Goal: Communication & Community: Answer question/provide support

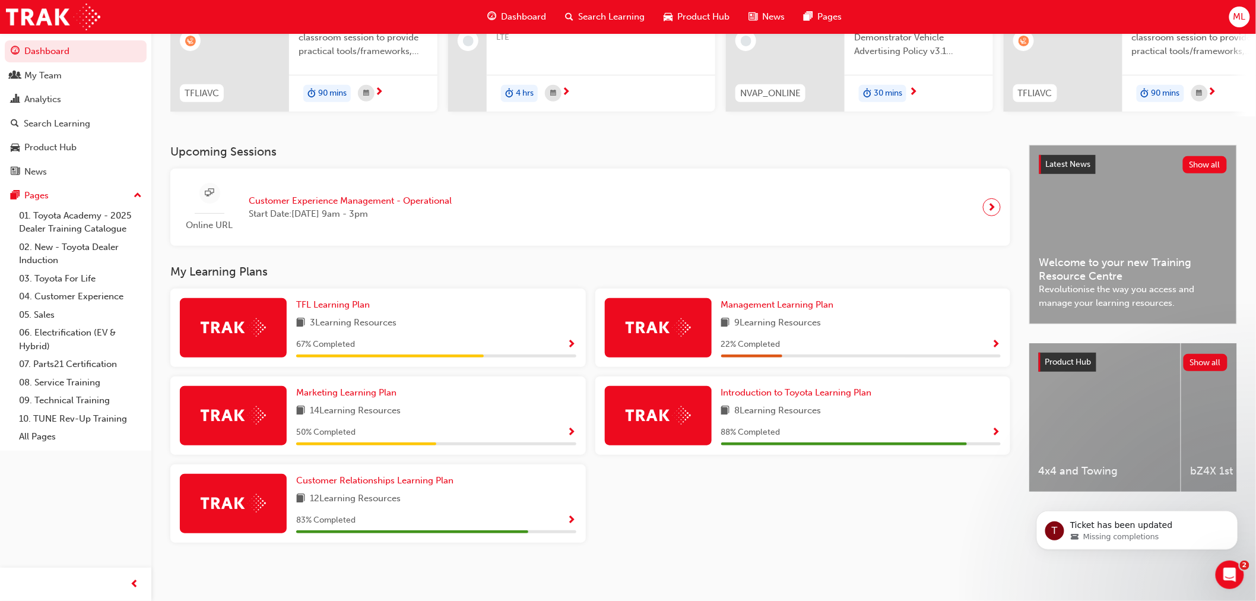
scroll to position [161, 0]
click at [39, 78] on div "My Team" at bounding box center [42, 76] width 37 height 14
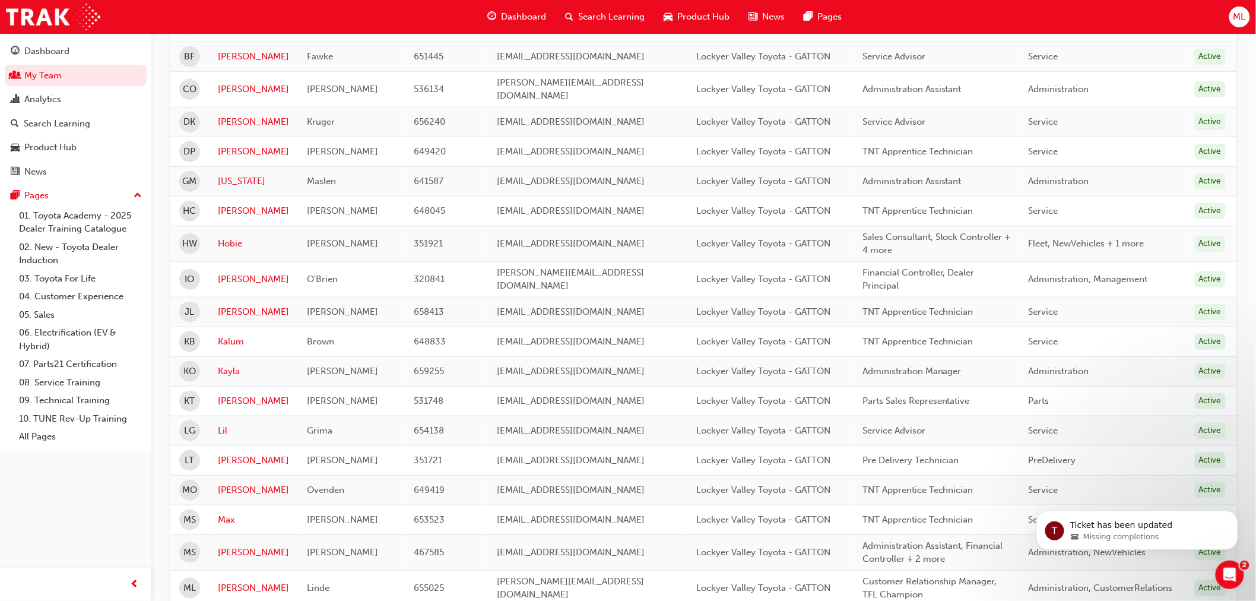
scroll to position [263, 0]
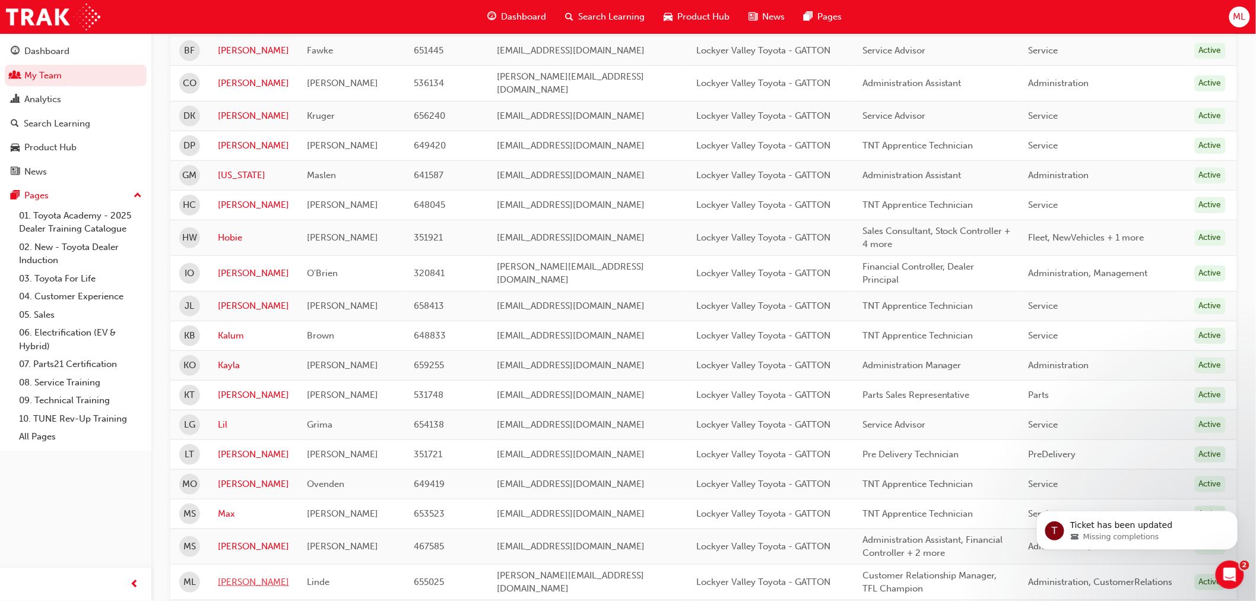
click at [238, 575] on link "[PERSON_NAME]" at bounding box center [253, 582] width 71 height 14
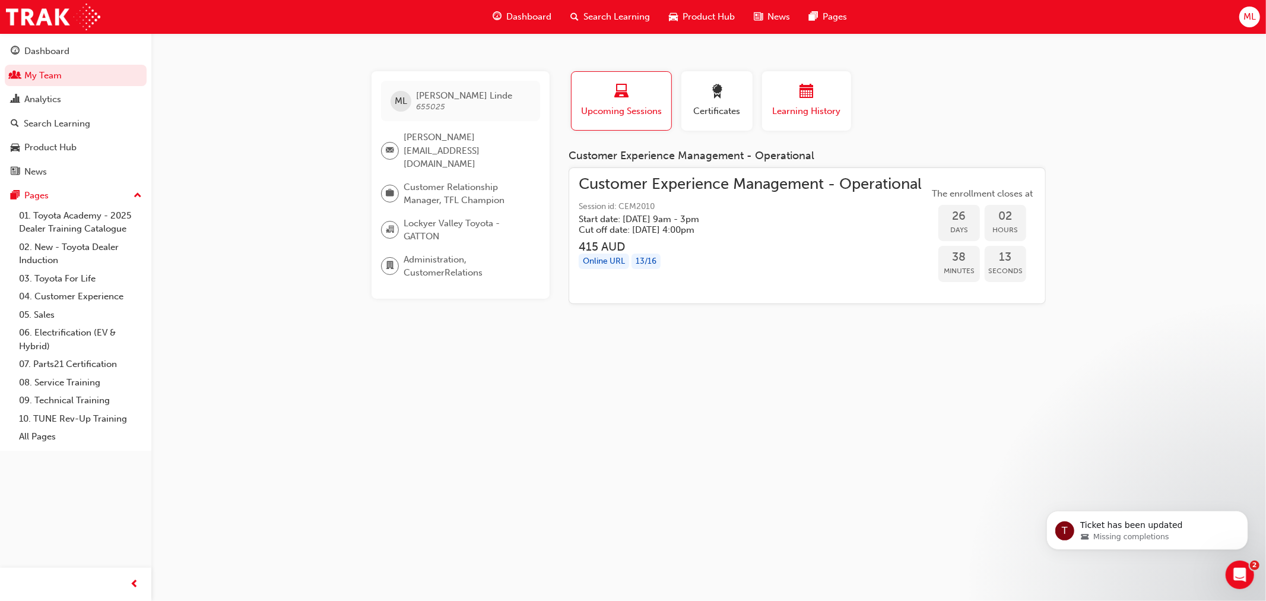
click at [794, 103] on div "Learning History" at bounding box center [806, 101] width 71 height 34
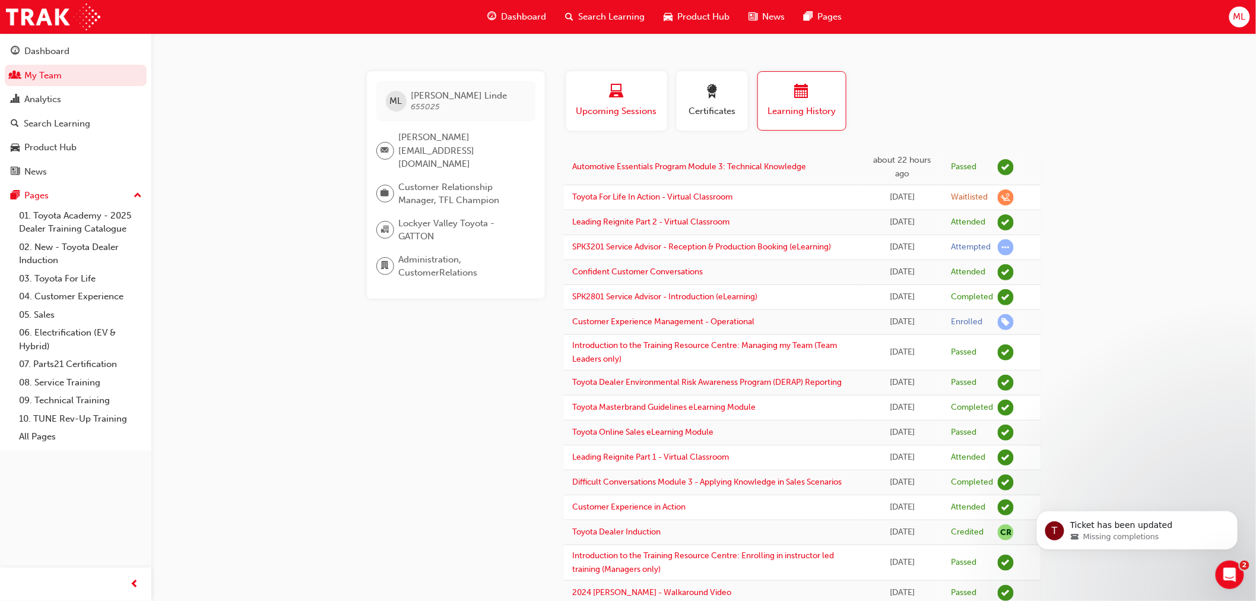
click at [626, 109] on span "Upcoming Sessions" at bounding box center [616, 111] width 83 height 14
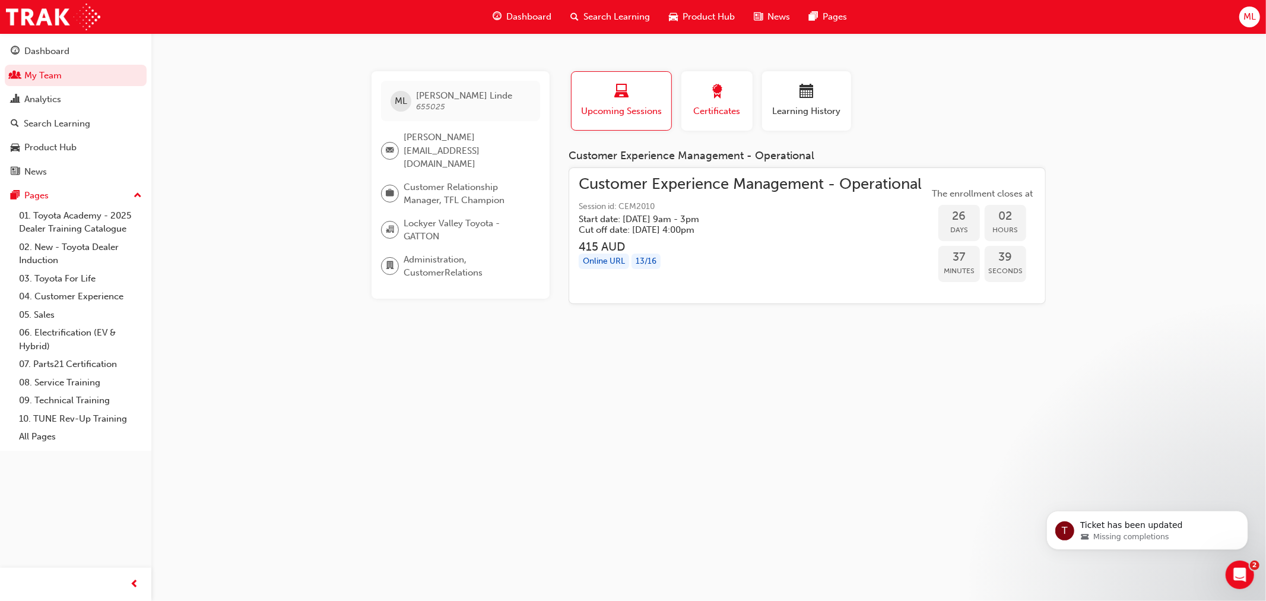
click at [714, 104] on span "Certificates" at bounding box center [716, 111] width 53 height 14
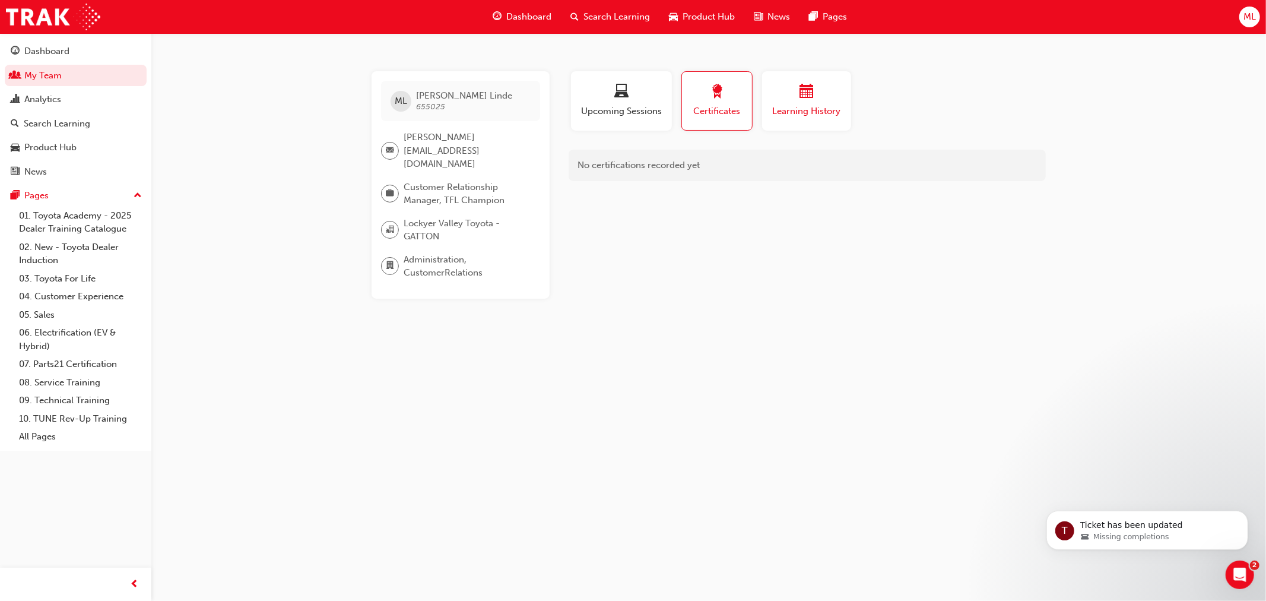
click at [816, 99] on div "button" at bounding box center [806, 93] width 71 height 18
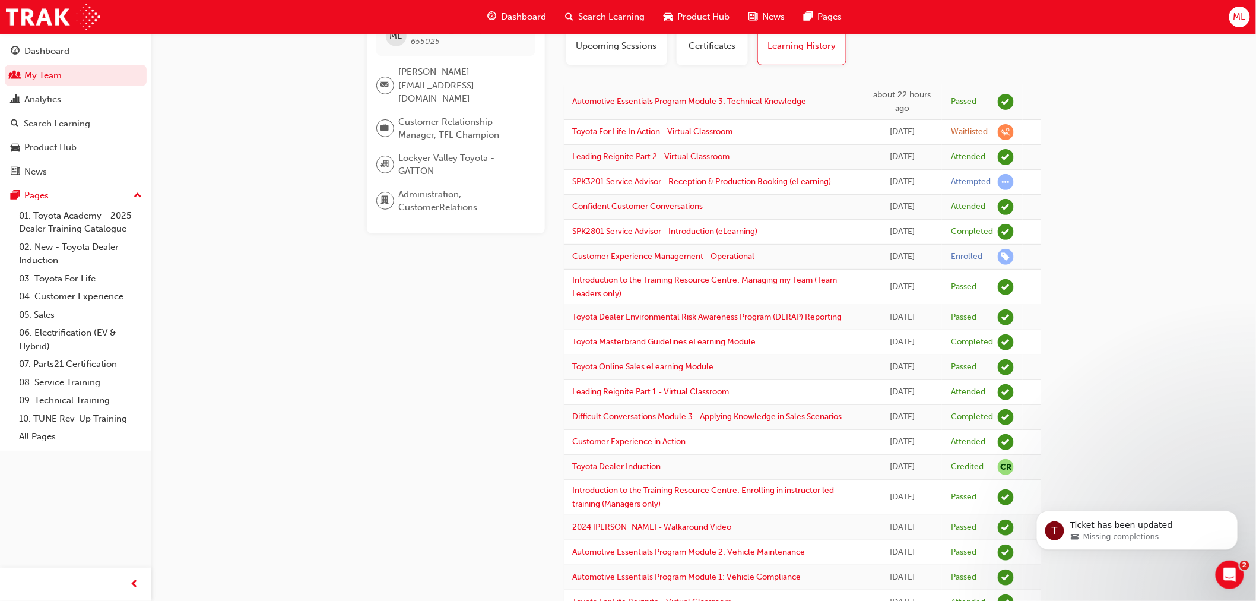
scroll to position [66, 0]
click at [691, 135] on link "Toyota For Life In Action - Virtual Classroom" at bounding box center [653, 131] width 160 height 10
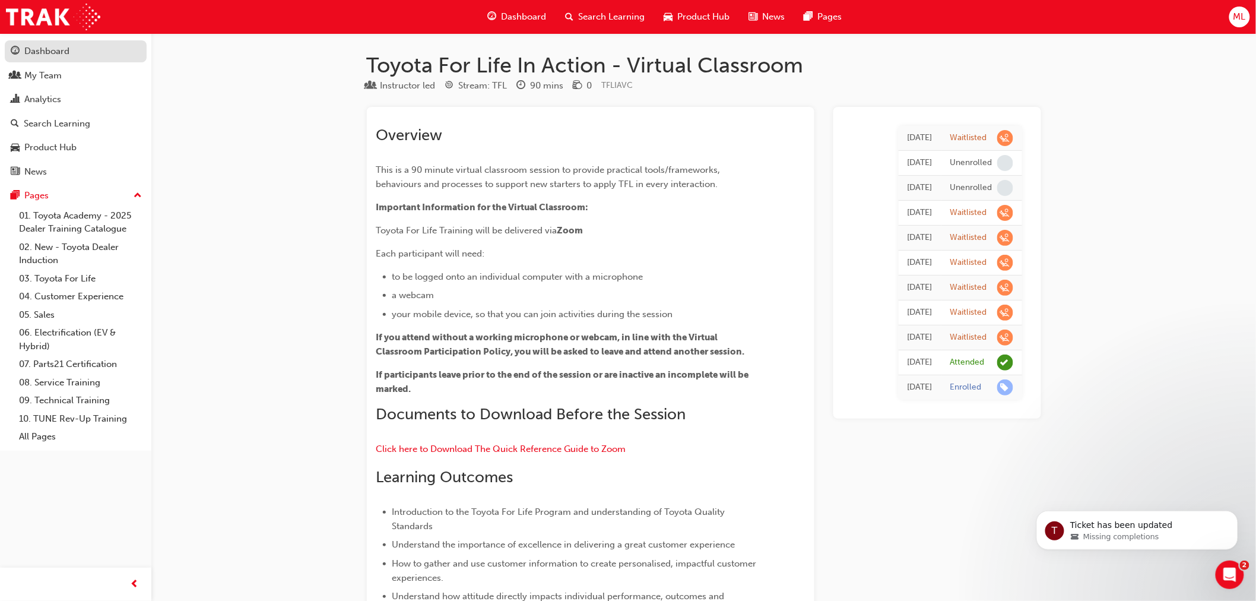
click at [36, 46] on div "Dashboard" at bounding box center [46, 52] width 45 height 14
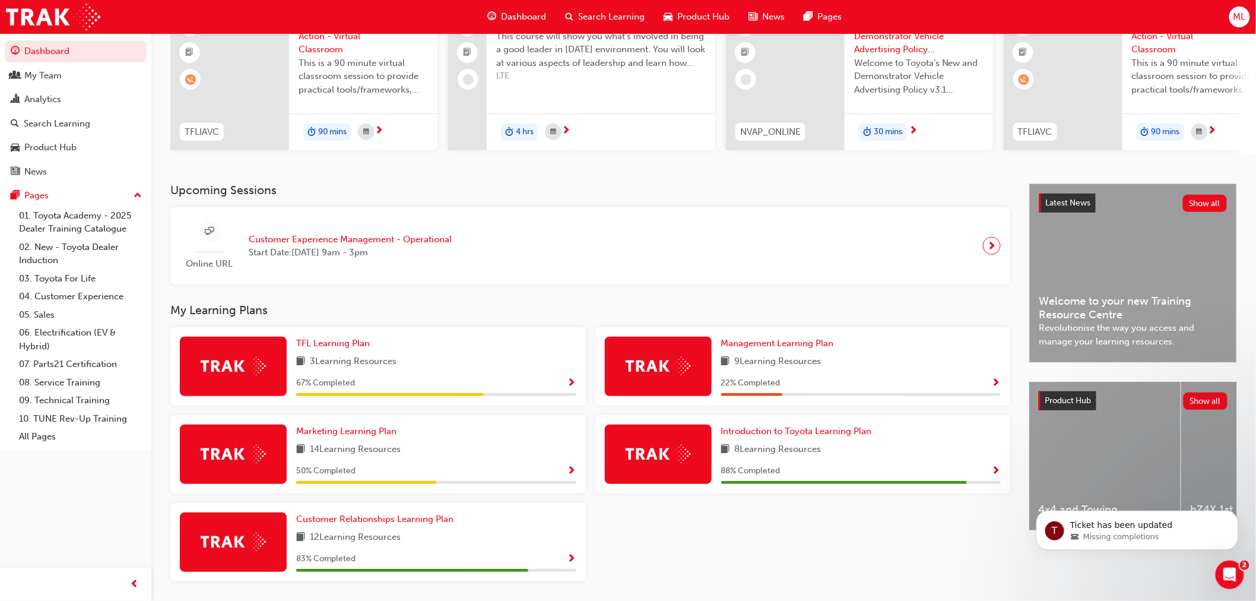
scroll to position [161, 0]
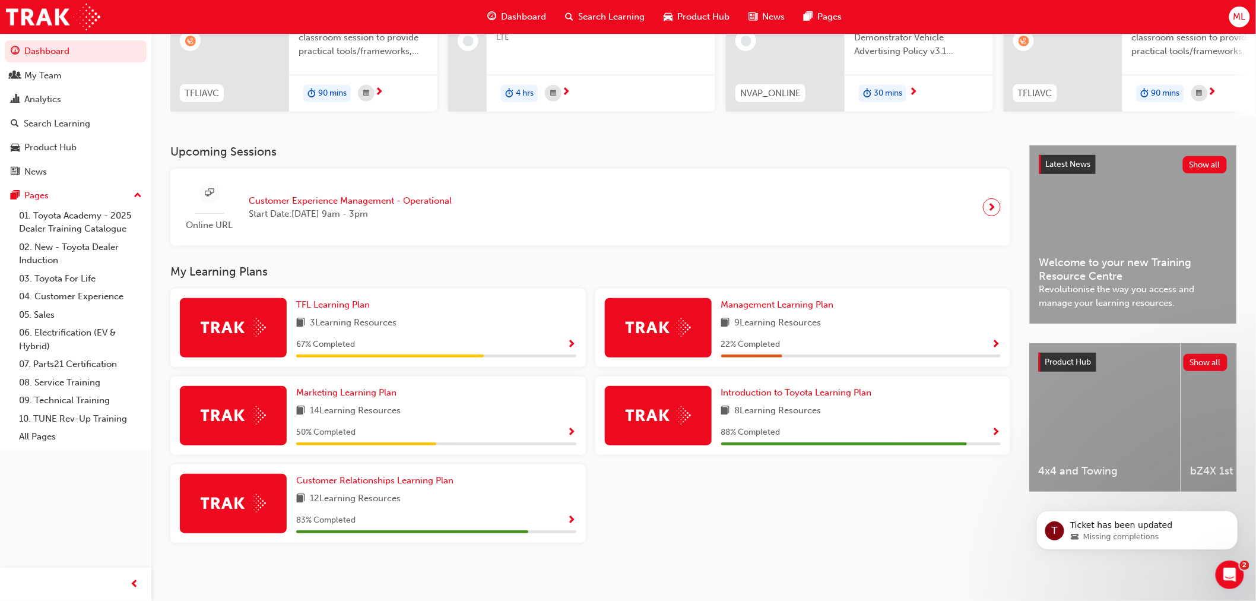
click at [218, 324] on img at bounding box center [233, 327] width 65 height 18
click at [573, 341] on span "Show Progress" at bounding box center [571, 344] width 9 height 11
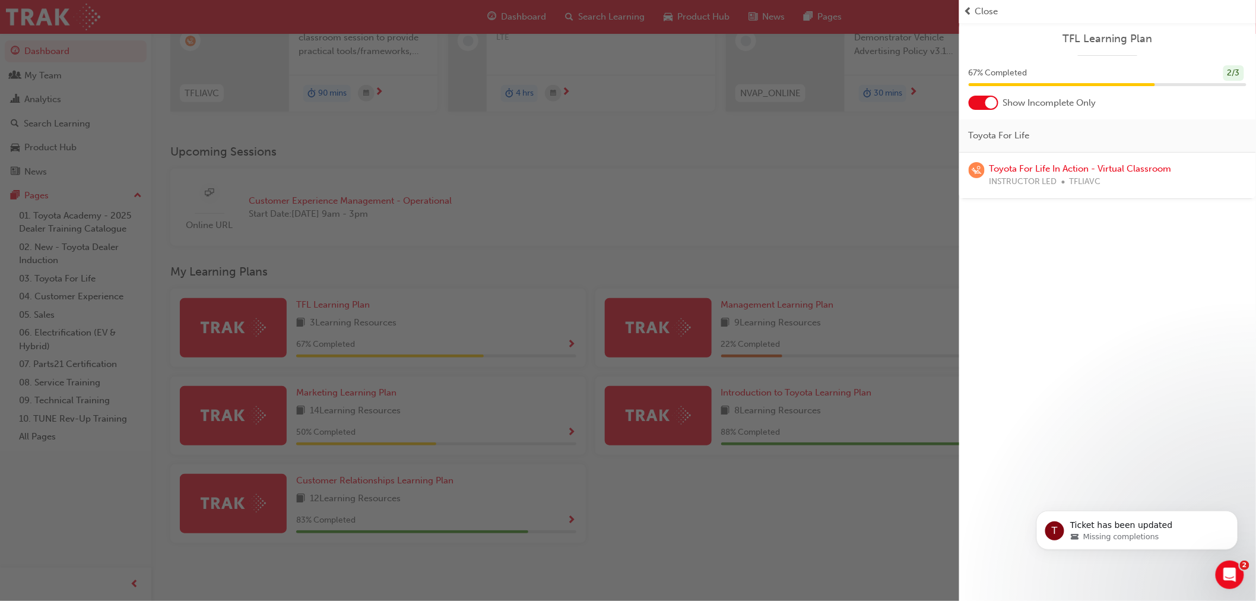
click at [992, 103] on div at bounding box center [991, 103] width 12 height 12
click at [663, 405] on div "button" at bounding box center [479, 300] width 959 height 601
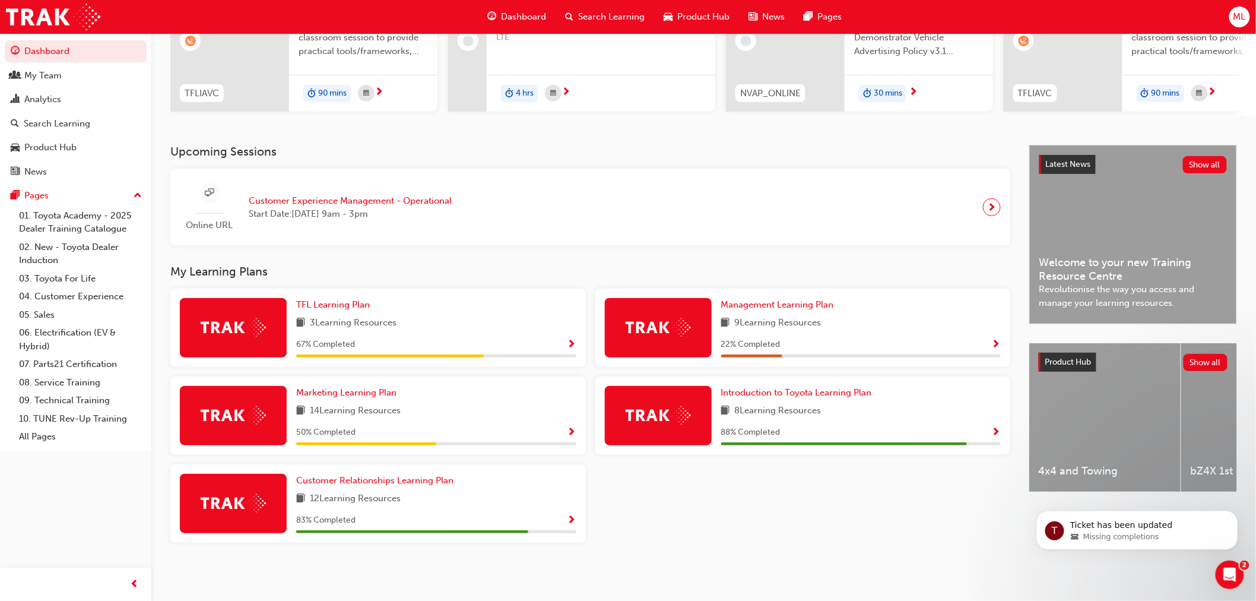
click at [663, 405] on div at bounding box center [658, 415] width 107 height 59
click at [996, 429] on span "Show Progress" at bounding box center [996, 432] width 9 height 11
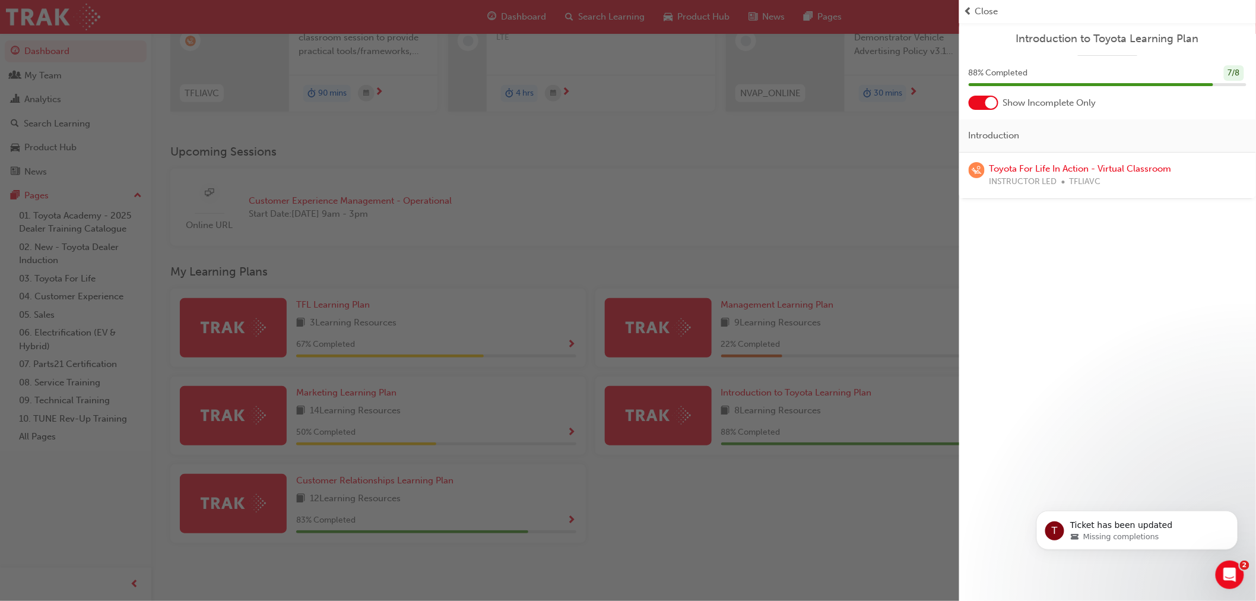
click at [993, 101] on div at bounding box center [991, 103] width 12 height 12
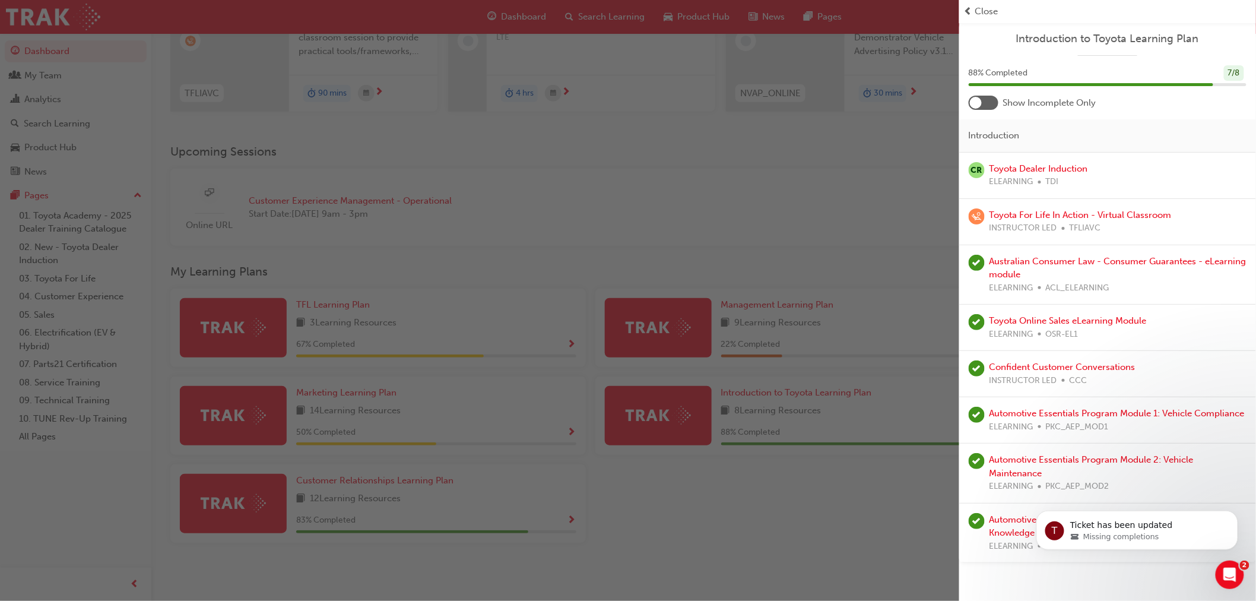
click at [970, 34] on span "Introduction to Toyota Learning Plan" at bounding box center [1107, 39] width 278 height 14
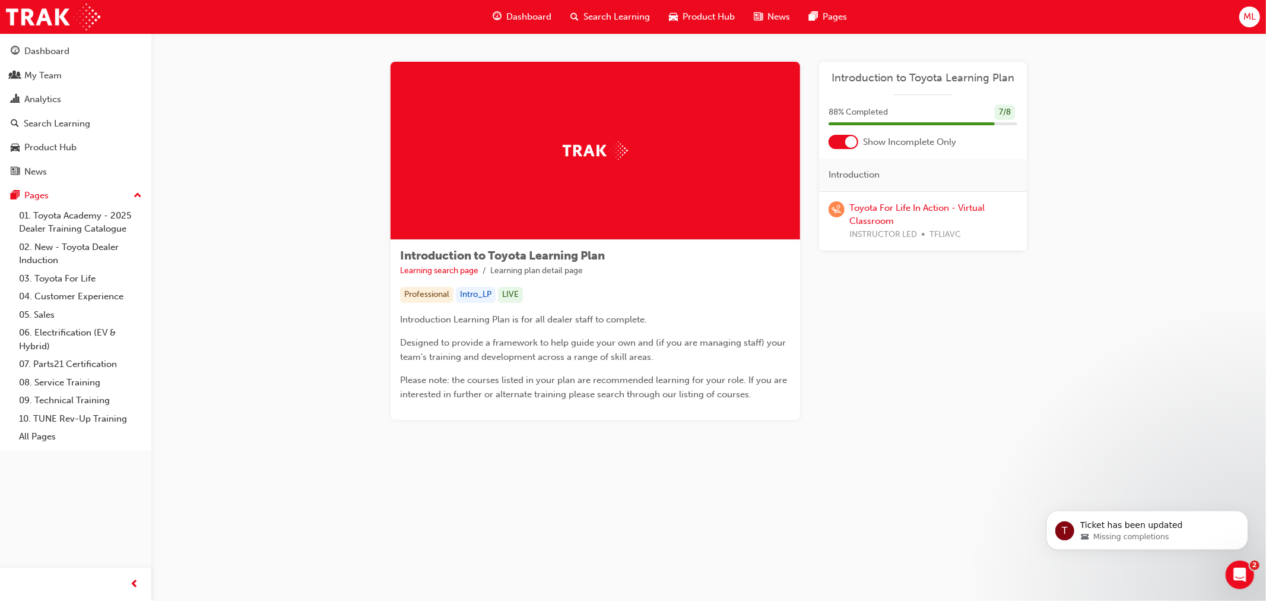
click at [852, 139] on div at bounding box center [851, 142] width 12 height 12
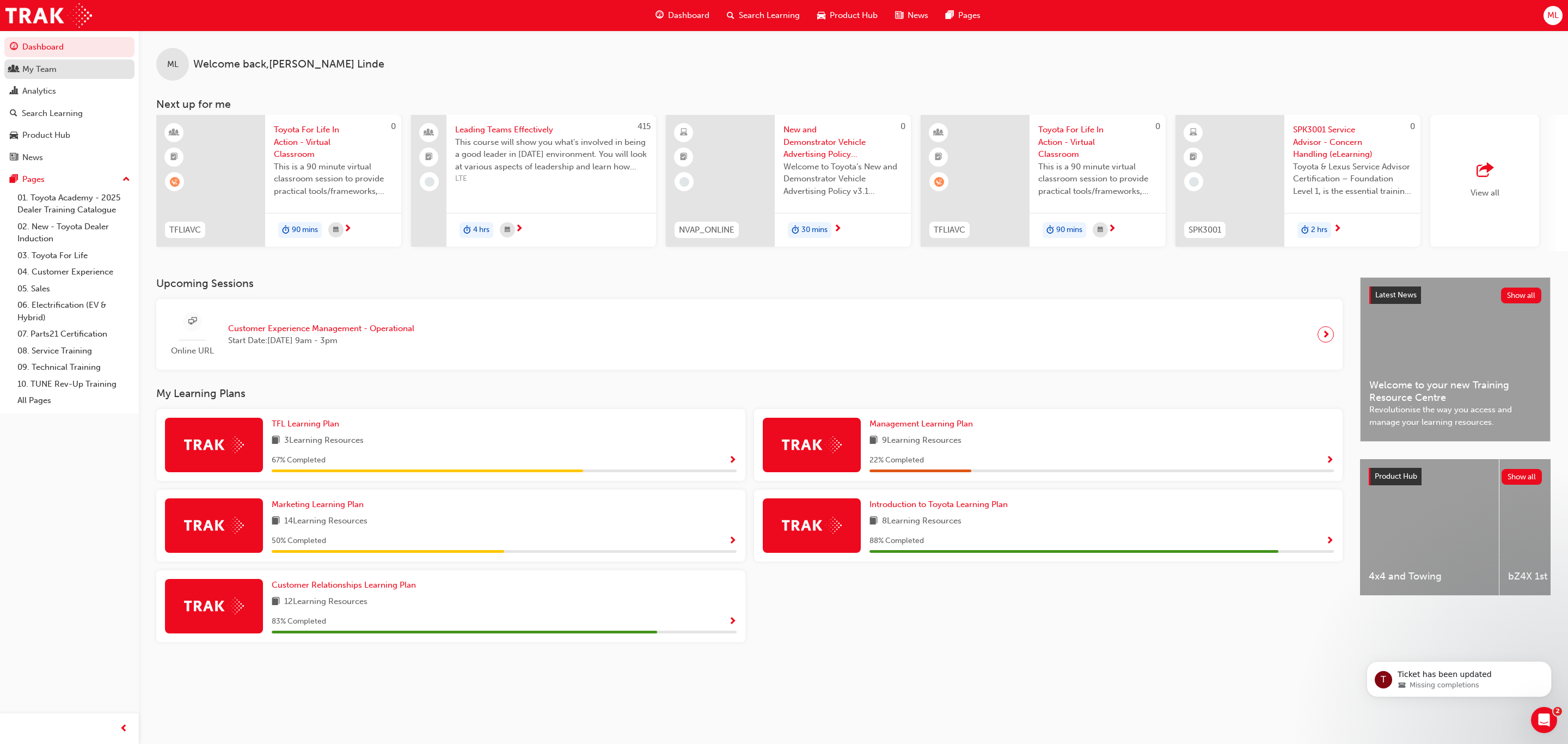
click at [25, 71] on div "My Team" at bounding box center [39, 70] width 34 height 13
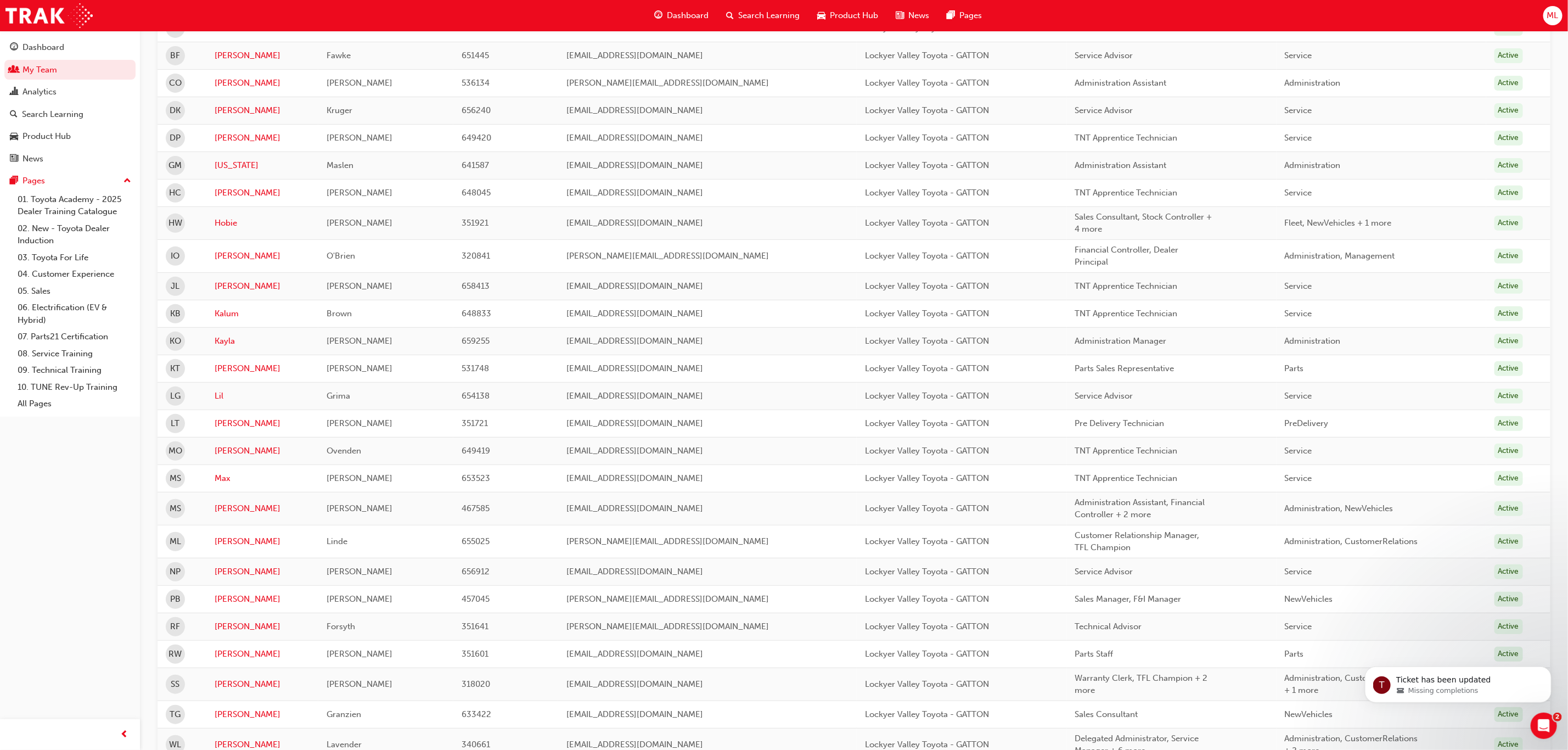
scroll to position [329, 0]
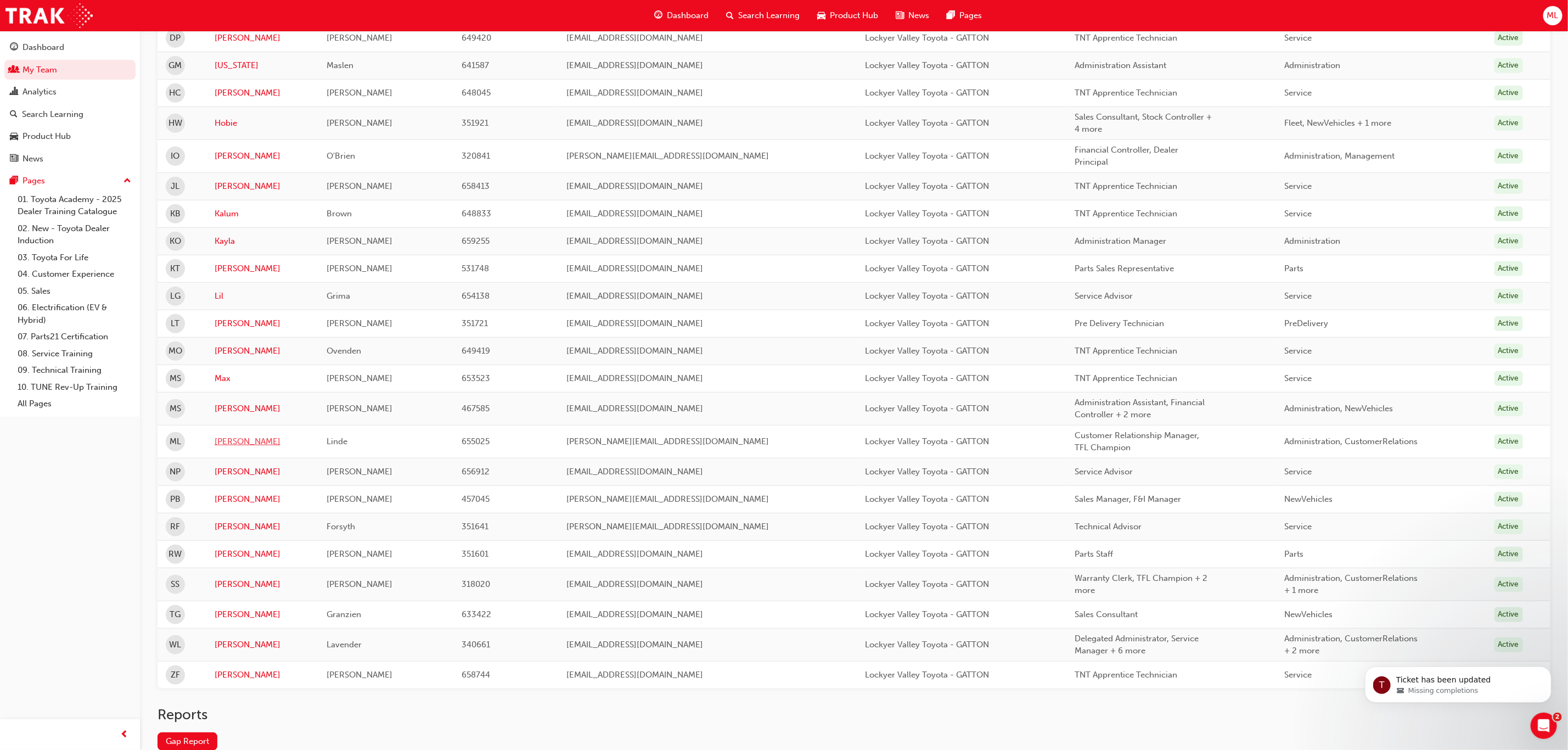
click at [232, 445] on link "[PERSON_NAME]" at bounding box center [263, 442] width 96 height 13
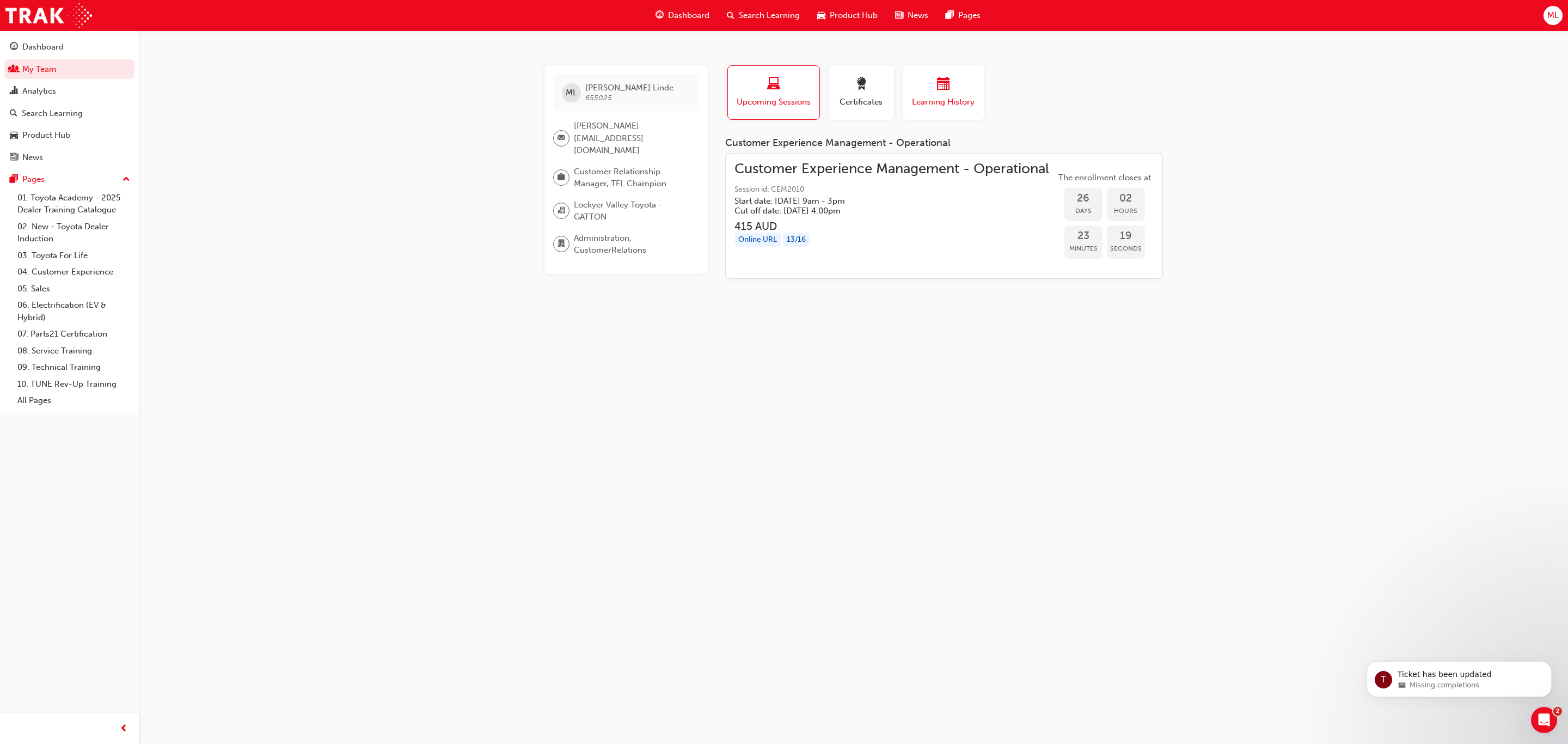
click at [954, 91] on div "button" at bounding box center [943, 85] width 65 height 17
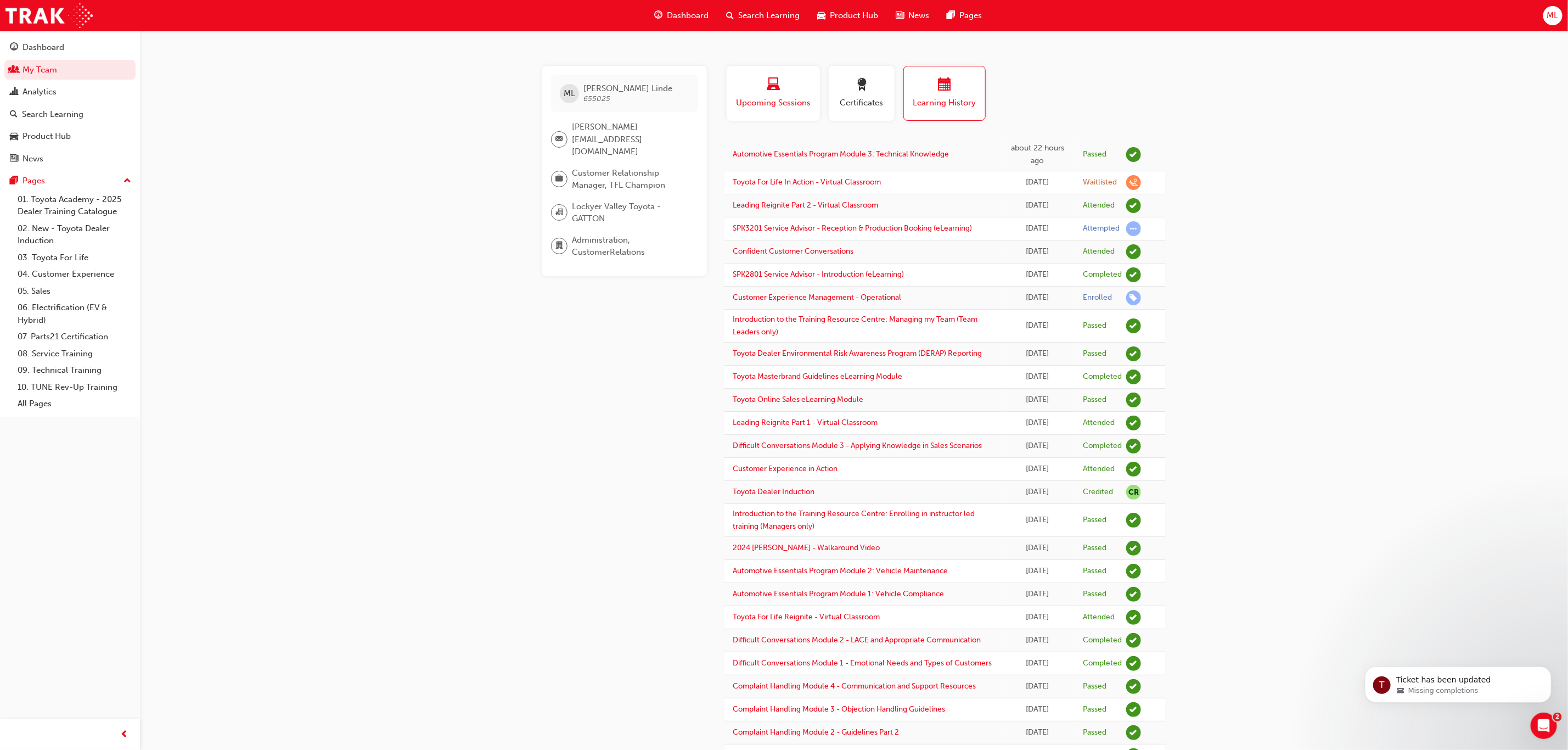
click at [796, 98] on span "Upcoming Sessions" at bounding box center [773, 103] width 77 height 13
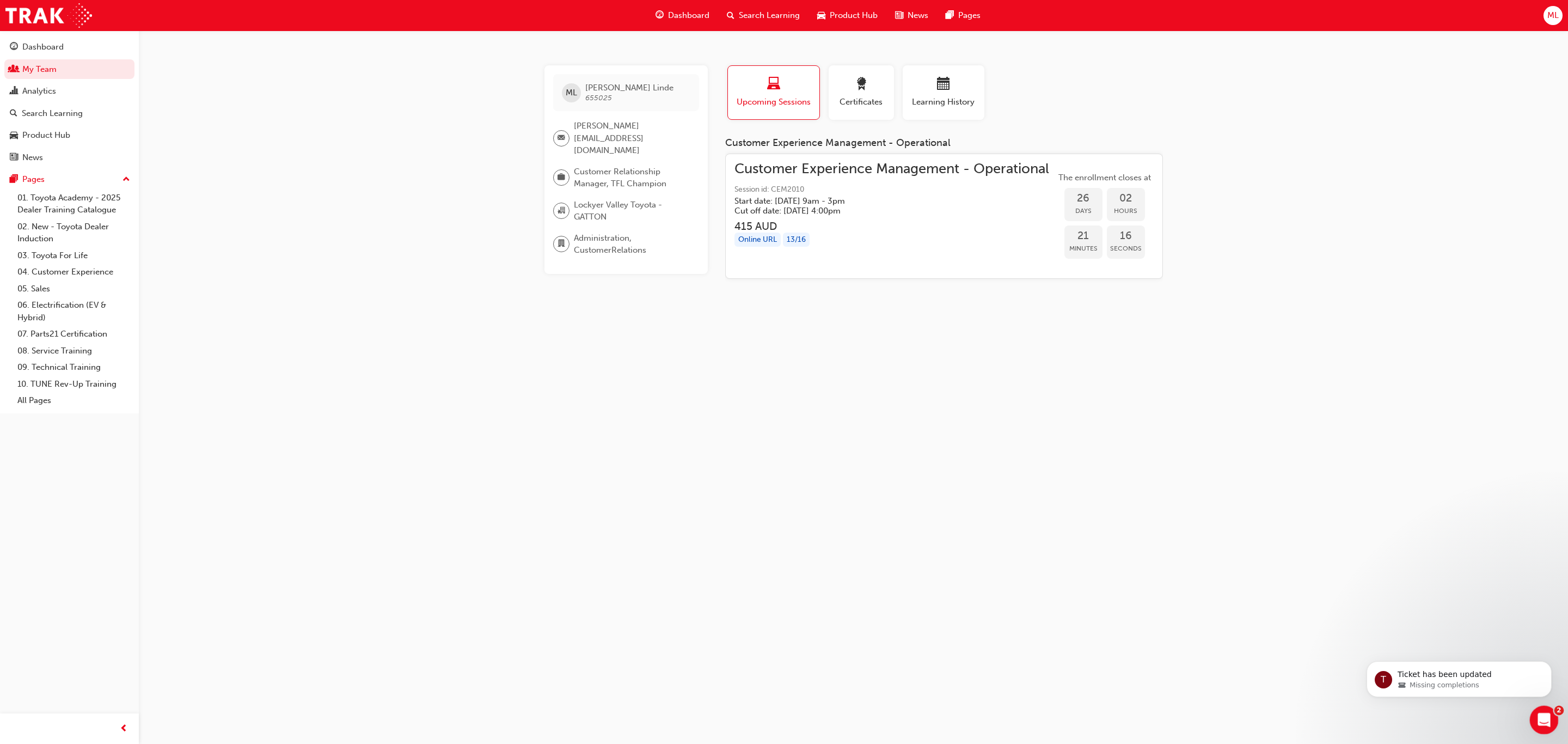
click at [1539, 712] on icon "Open Intercom Messenger" at bounding box center [1543, 718] width 18 height 18
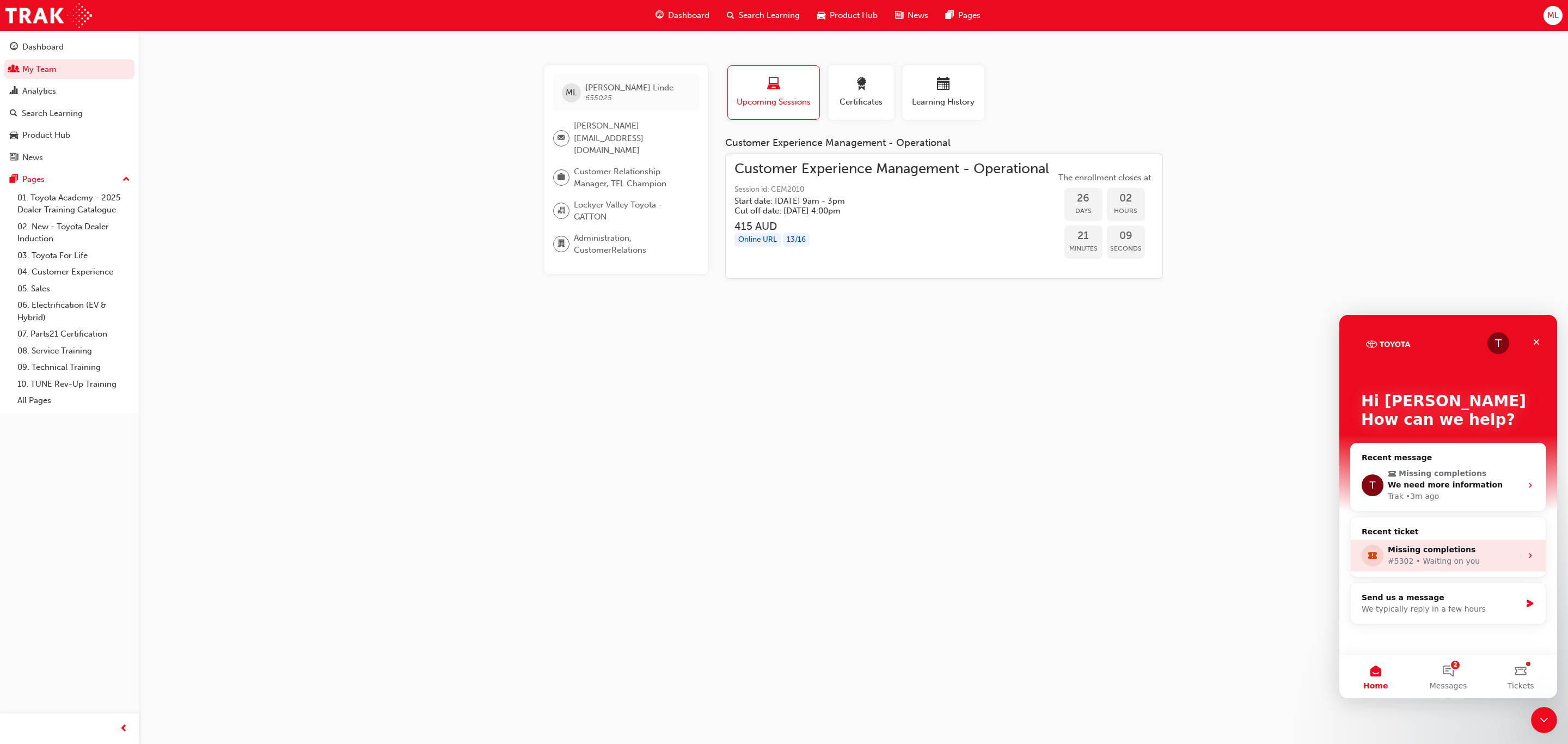
click at [1399, 561] on div "#5302 • Waiting on you" at bounding box center [1455, 561] width 134 height 11
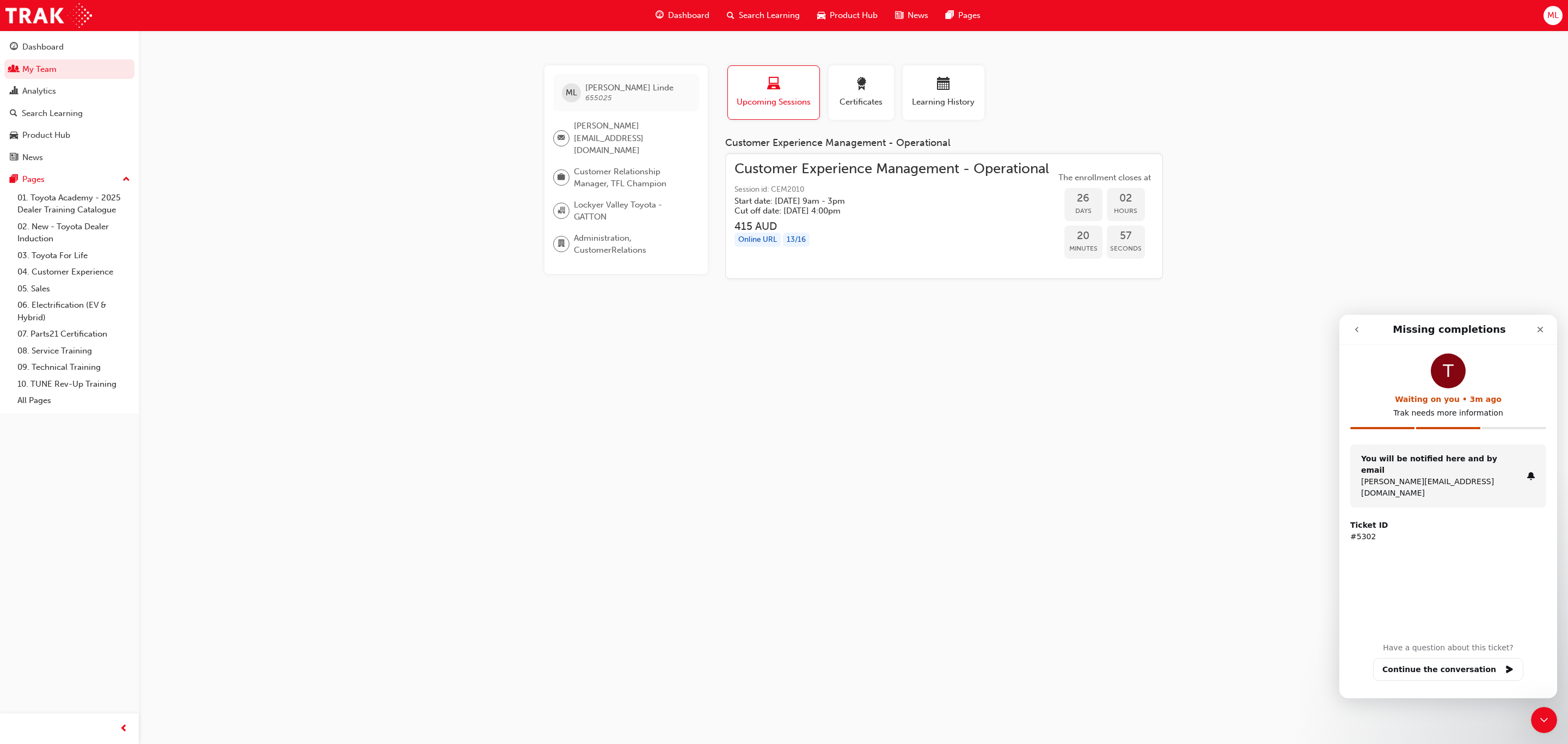
scroll to position [1, 0]
click at [1450, 668] on button "Continue the conversation" at bounding box center [1449, 669] width 150 height 23
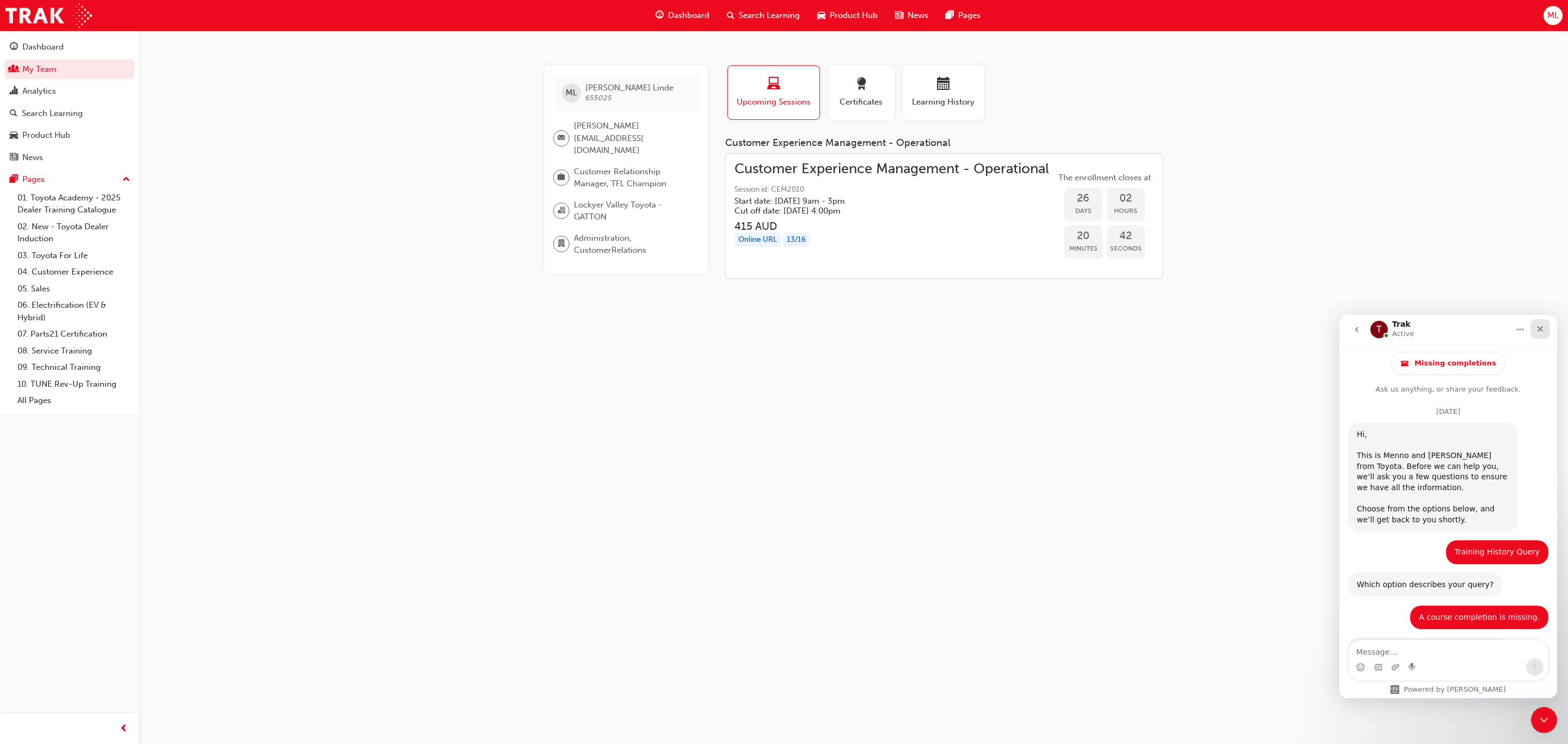
click at [1541, 328] on icon "Close" at bounding box center [1540, 328] width 6 height 6
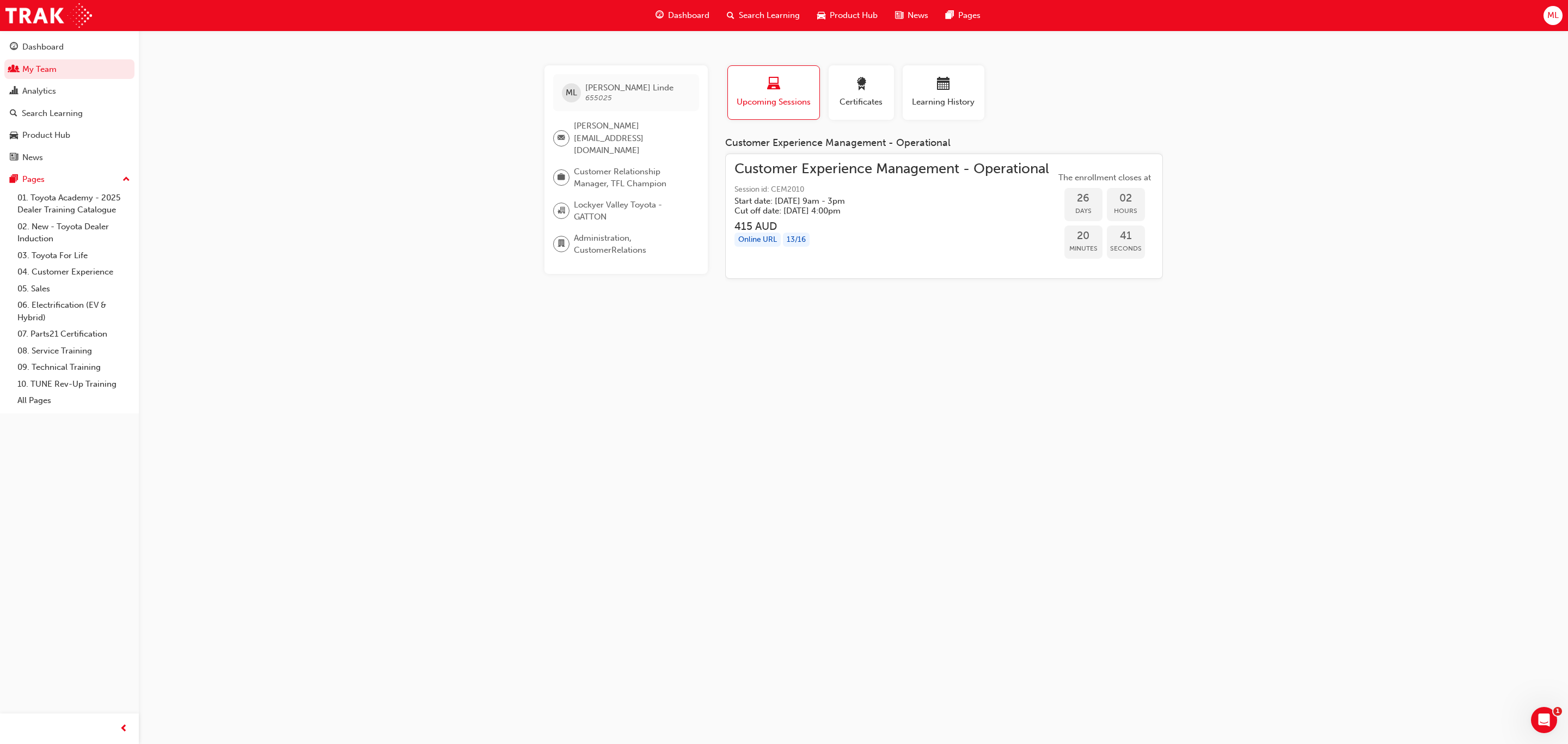
scroll to position [2466, 0]
click at [1540, 714] on icon "Open Intercom Messenger" at bounding box center [1543, 718] width 18 height 18
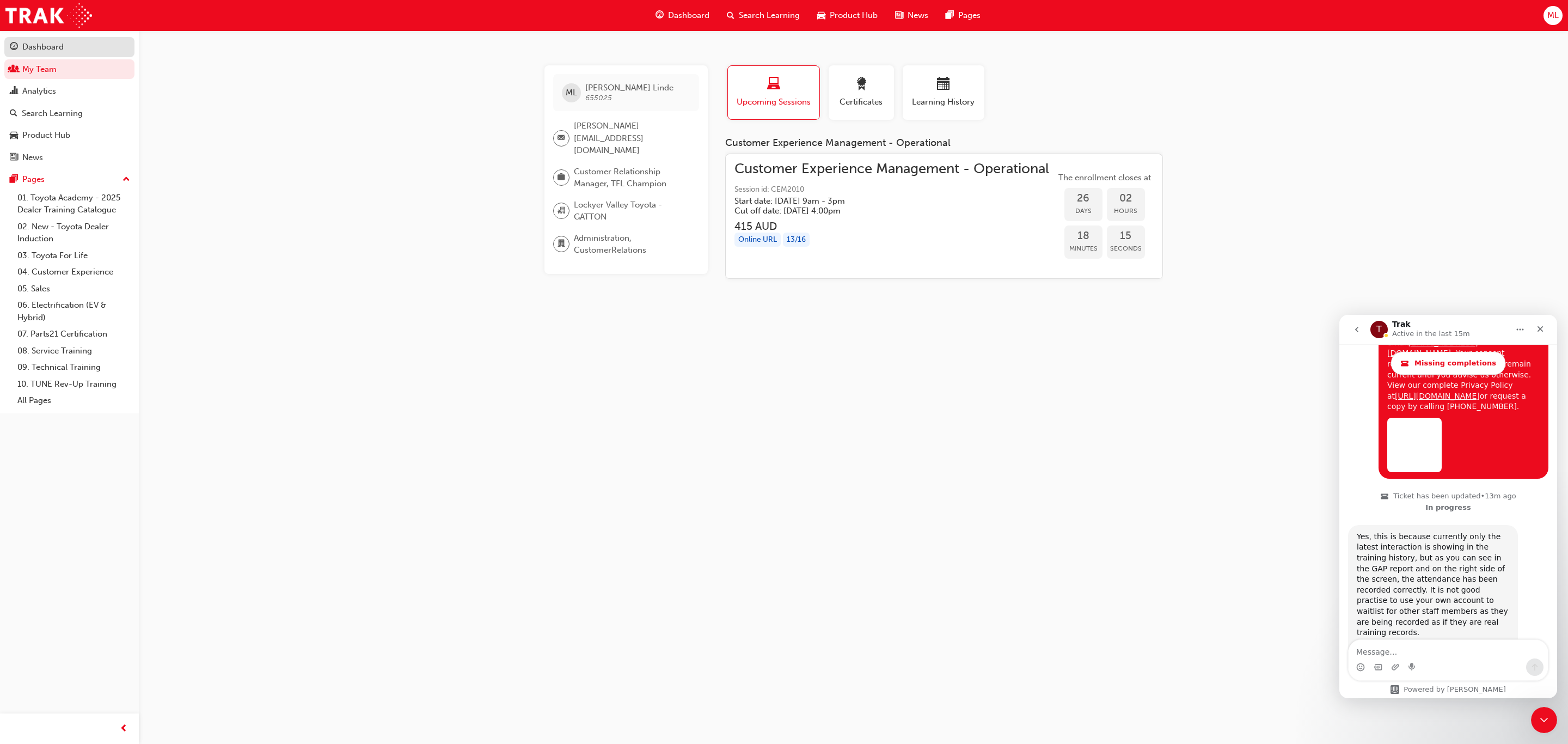
click at [39, 46] on div "Dashboard" at bounding box center [42, 48] width 41 height 13
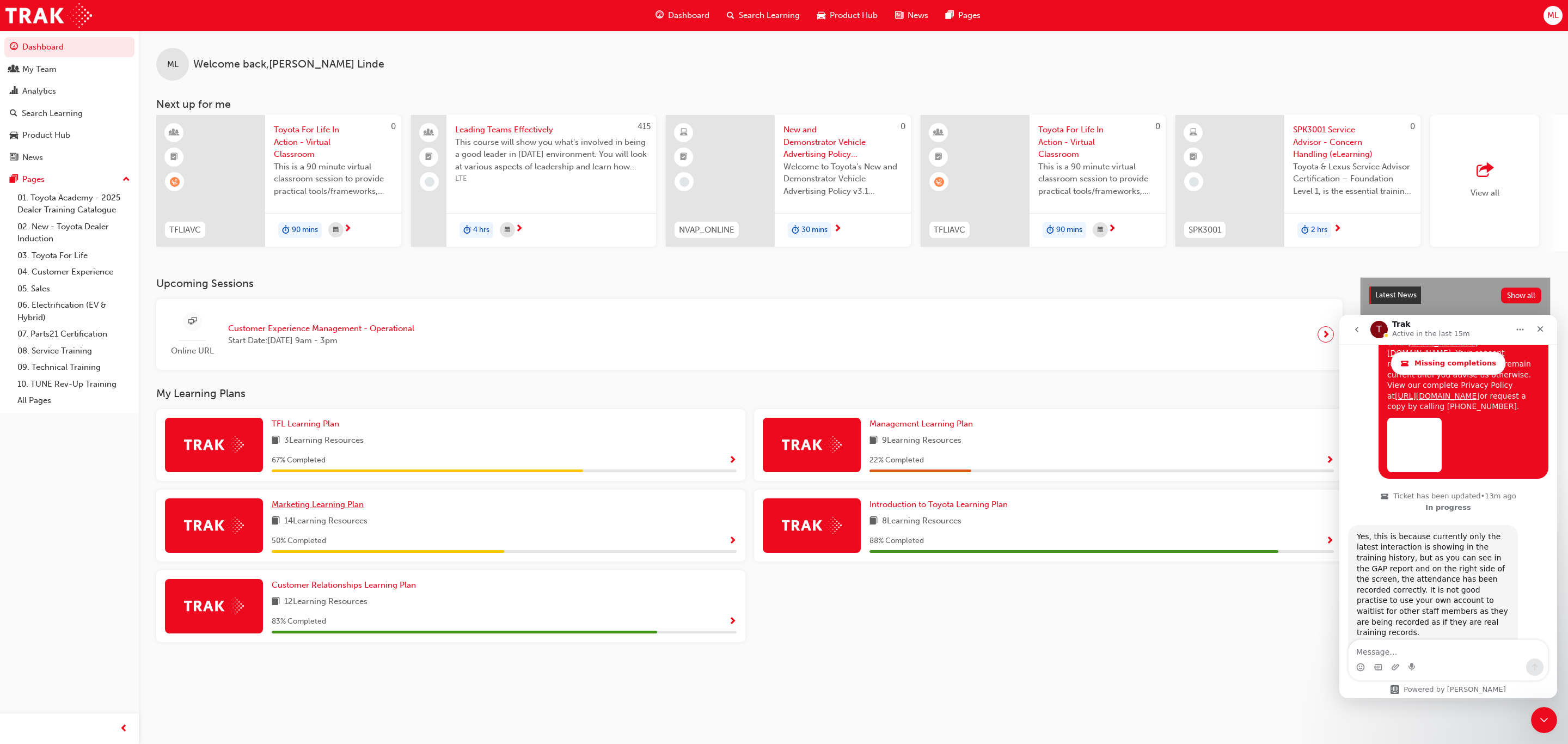
click at [293, 508] on span "Marketing Learning Plan" at bounding box center [317, 504] width 92 height 10
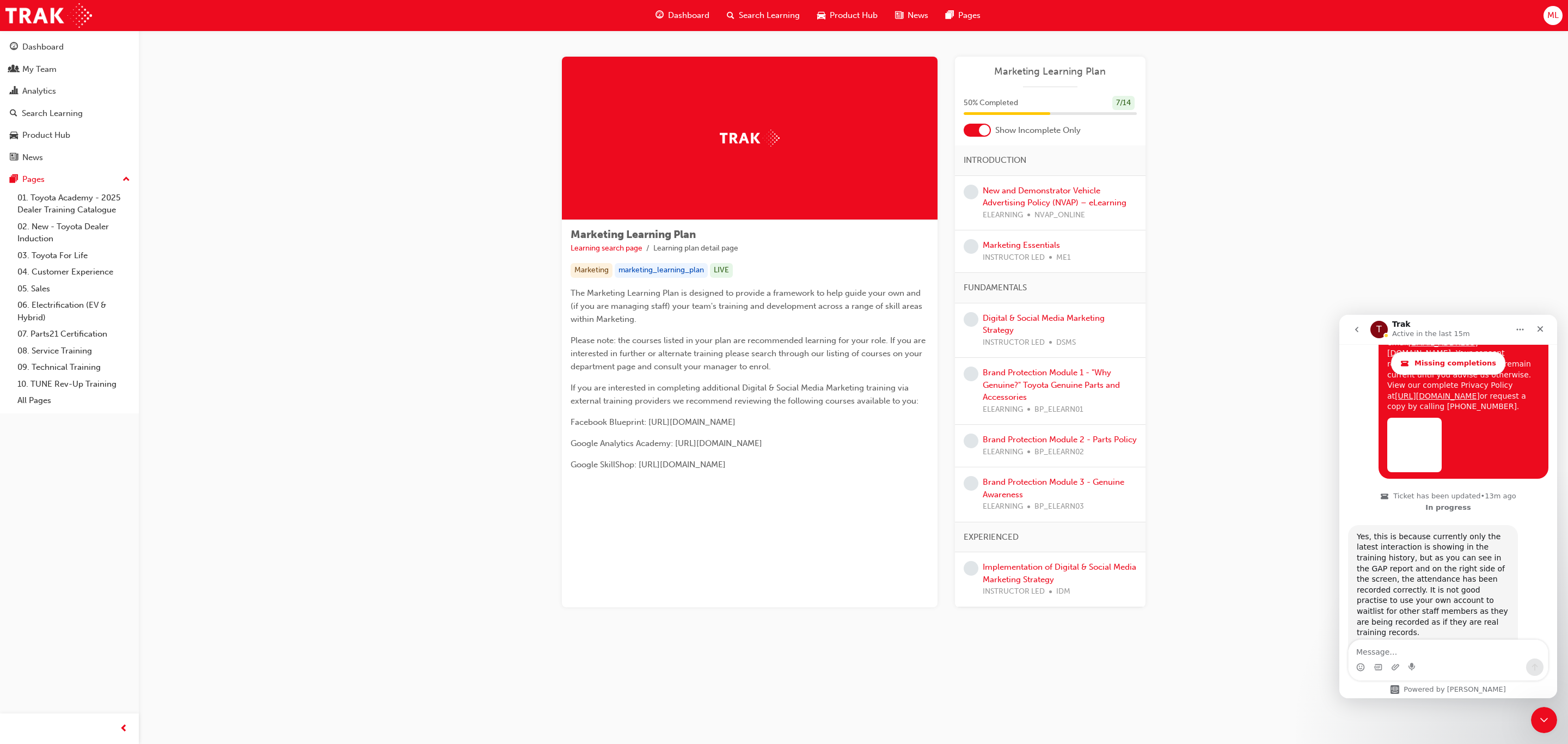
click at [984, 128] on div at bounding box center [984, 130] width 11 height 11
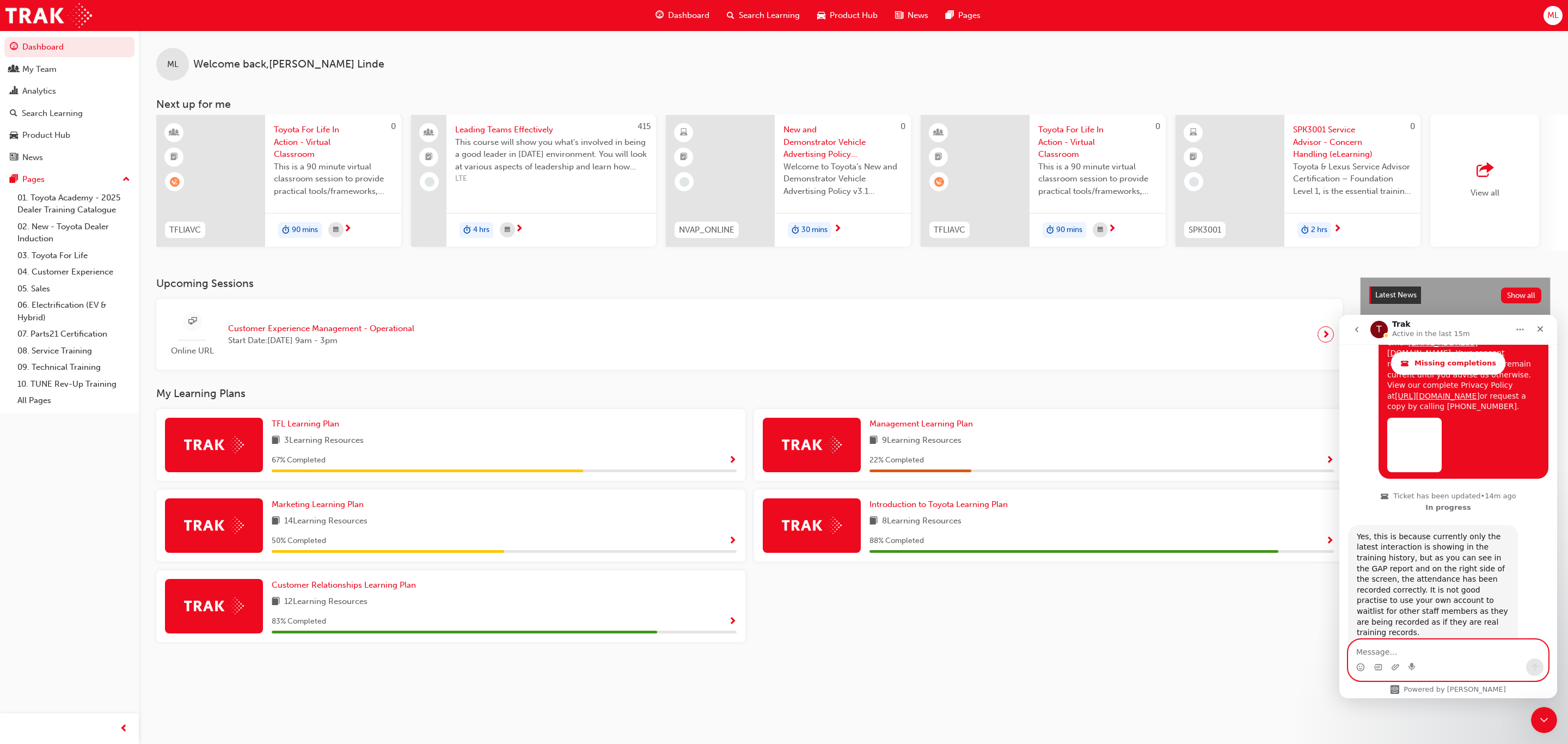
click at [1358, 651] on textarea "Message…" at bounding box center [1448, 649] width 199 height 18
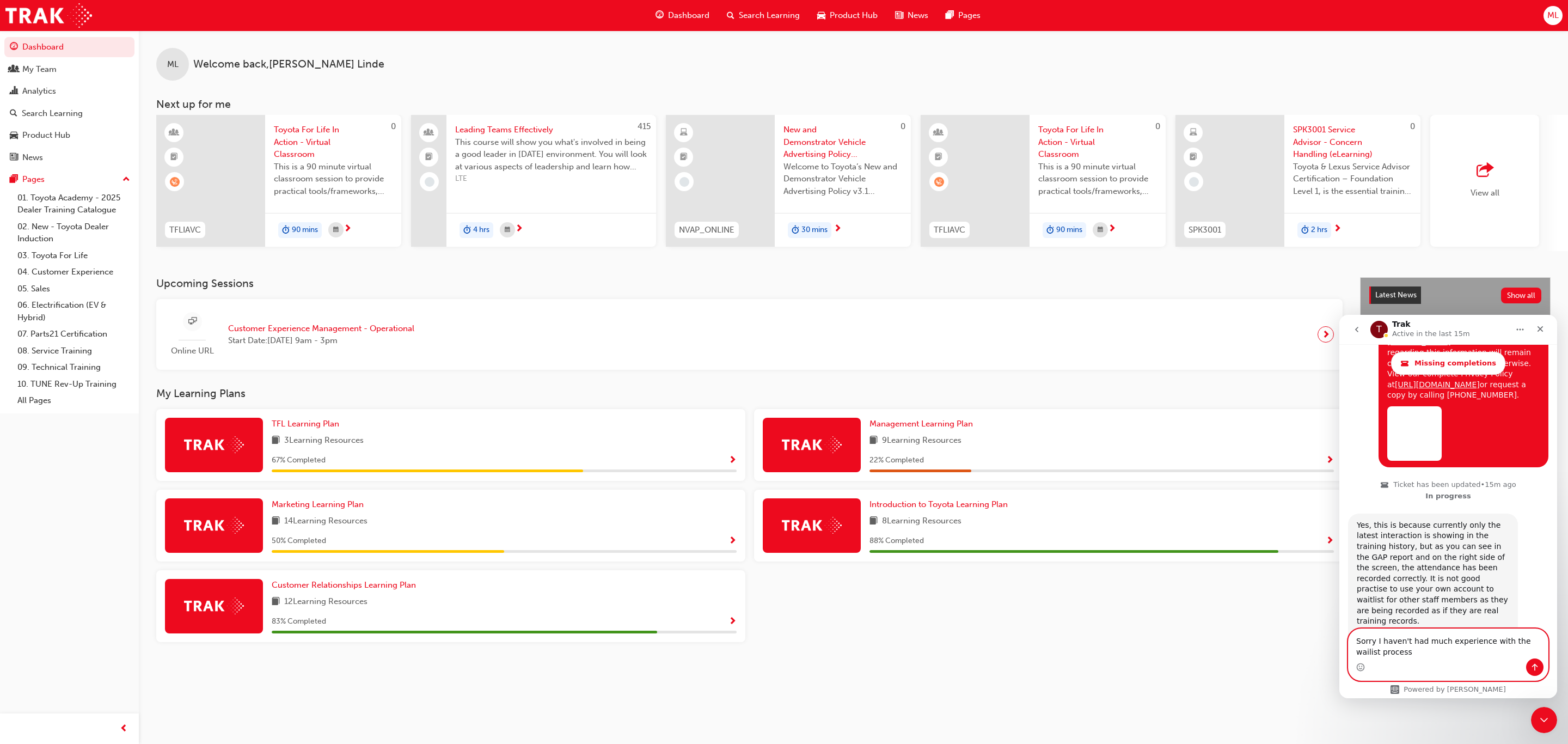
type textarea "Sorry I haven't had much experience with the wailist process."
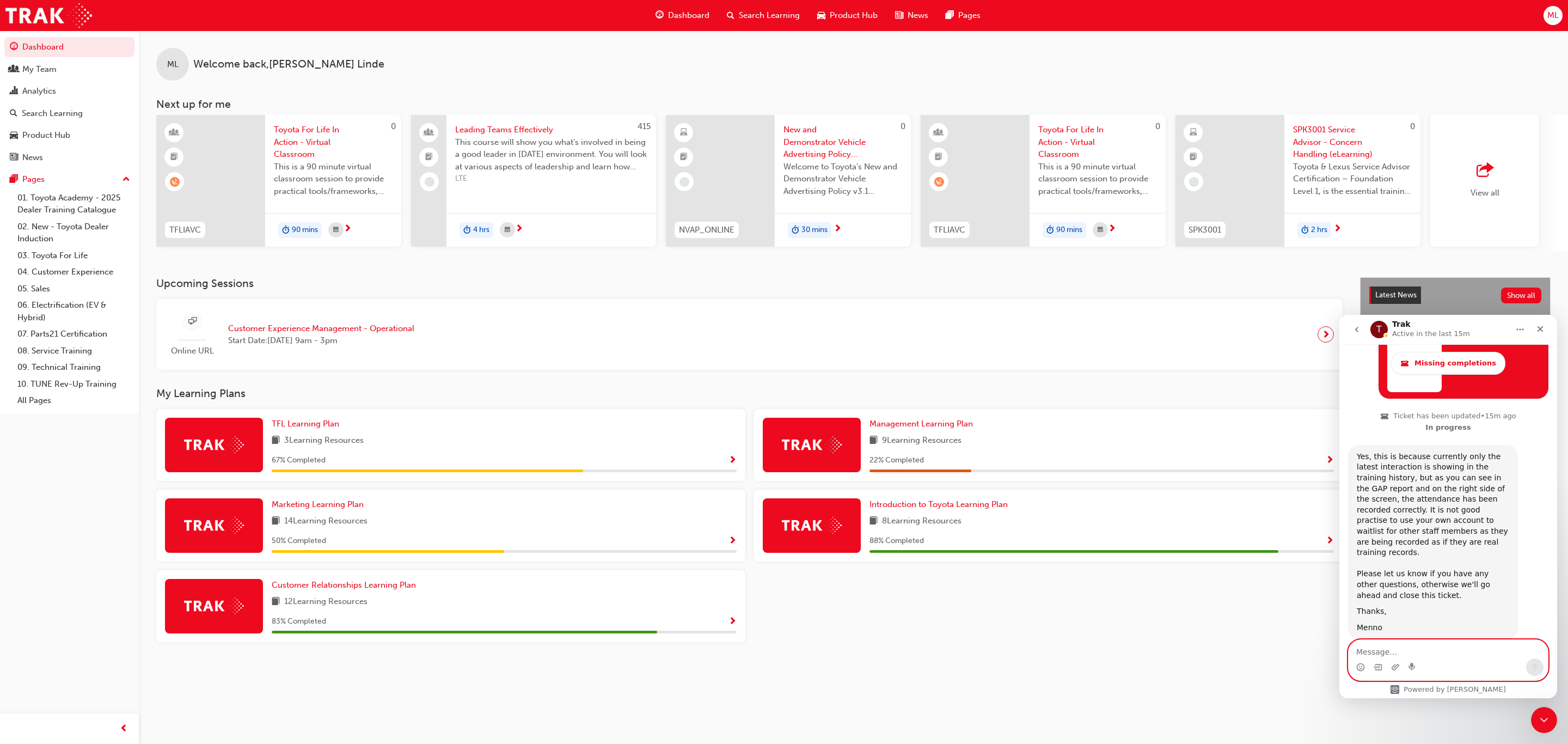
scroll to position [2547, 0]
type textarea "Will the waitlist items disappear in time?"
drag, startPoint x: 1535, startPoint y: 662, endPoint x: 1551, endPoint y: 650, distance: 20.0
click at [1536, 662] on icon "Send a message…" at bounding box center [1534, 666] width 8 height 8
